Goal: Information Seeking & Learning: Learn about a topic

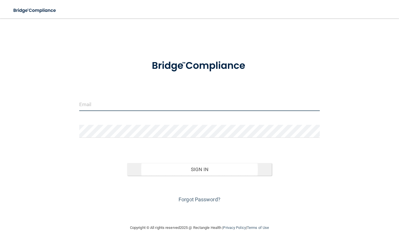
type input "[EMAIL_ADDRESS][DOMAIN_NAME]"
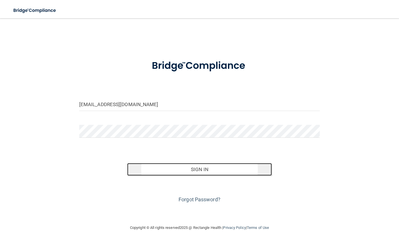
click at [221, 169] on button "Sign In" at bounding box center [199, 169] width 144 height 13
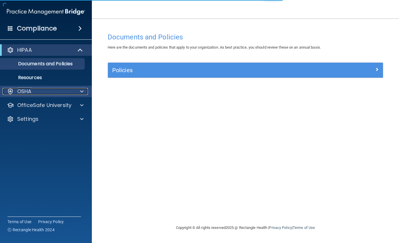
click at [41, 89] on div "OSHA" at bounding box center [38, 91] width 71 height 7
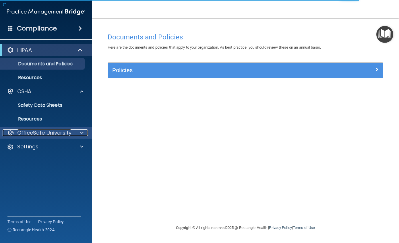
click at [49, 131] on p "OfficeSafe University" at bounding box center [44, 132] width 54 height 7
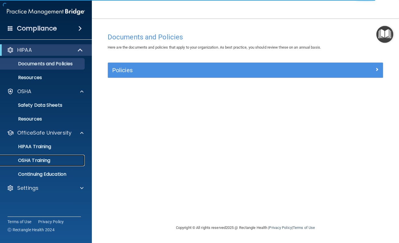
click at [44, 159] on p "OSHA Training" at bounding box center [27, 160] width 47 height 6
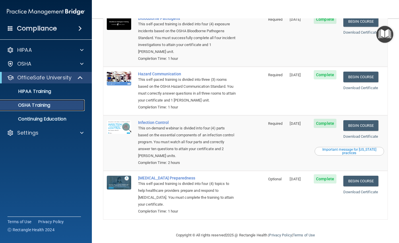
scroll to position [61, 0]
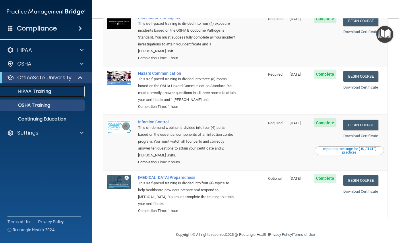
click at [40, 88] on p "HIPAA Training" at bounding box center [27, 91] width 47 height 6
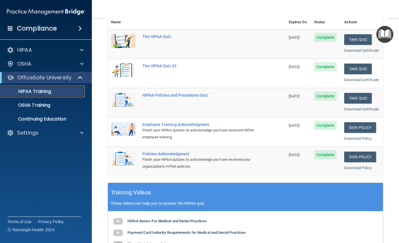
scroll to position [38, 0]
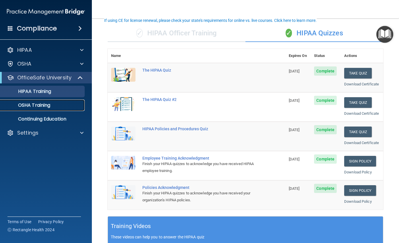
click at [41, 104] on p "OSHA Training" at bounding box center [27, 105] width 47 height 6
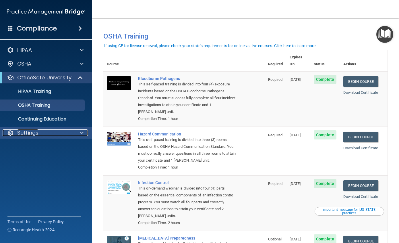
click at [28, 131] on p "Settings" at bounding box center [27, 132] width 21 height 7
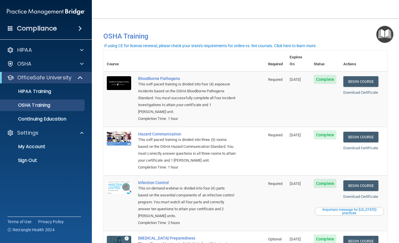
click at [27, 152] on ul "My Account My Users Services Sign Out" at bounding box center [46, 152] width 104 height 28
click at [26, 159] on p "Sign Out" at bounding box center [43, 160] width 78 height 6
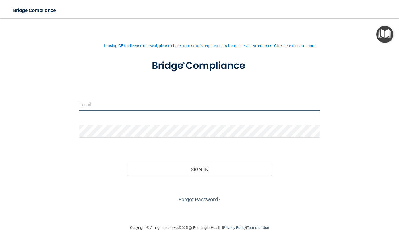
type input "[EMAIL_ADDRESS][DOMAIN_NAME]"
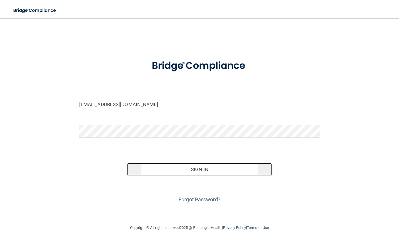
click at [203, 170] on button "Sign In" at bounding box center [199, 169] width 144 height 13
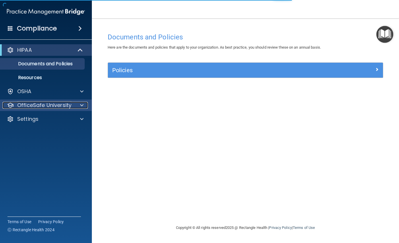
click at [40, 102] on p "OfficeSafe University" at bounding box center [44, 105] width 54 height 7
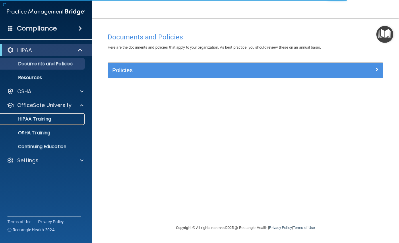
click at [44, 114] on link "HIPAA Training" at bounding box center [39, 118] width 90 height 11
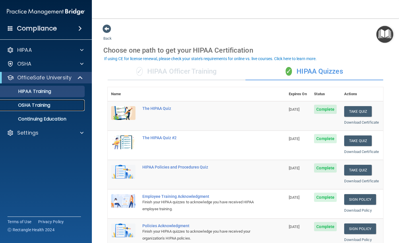
click at [39, 104] on p "OSHA Training" at bounding box center [27, 105] width 47 height 6
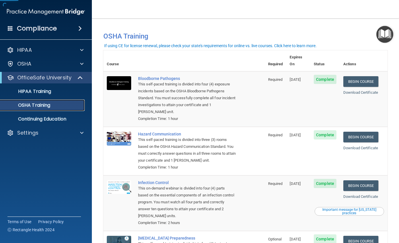
scroll to position [57, 0]
